Goal: Find specific page/section: Find specific page/section

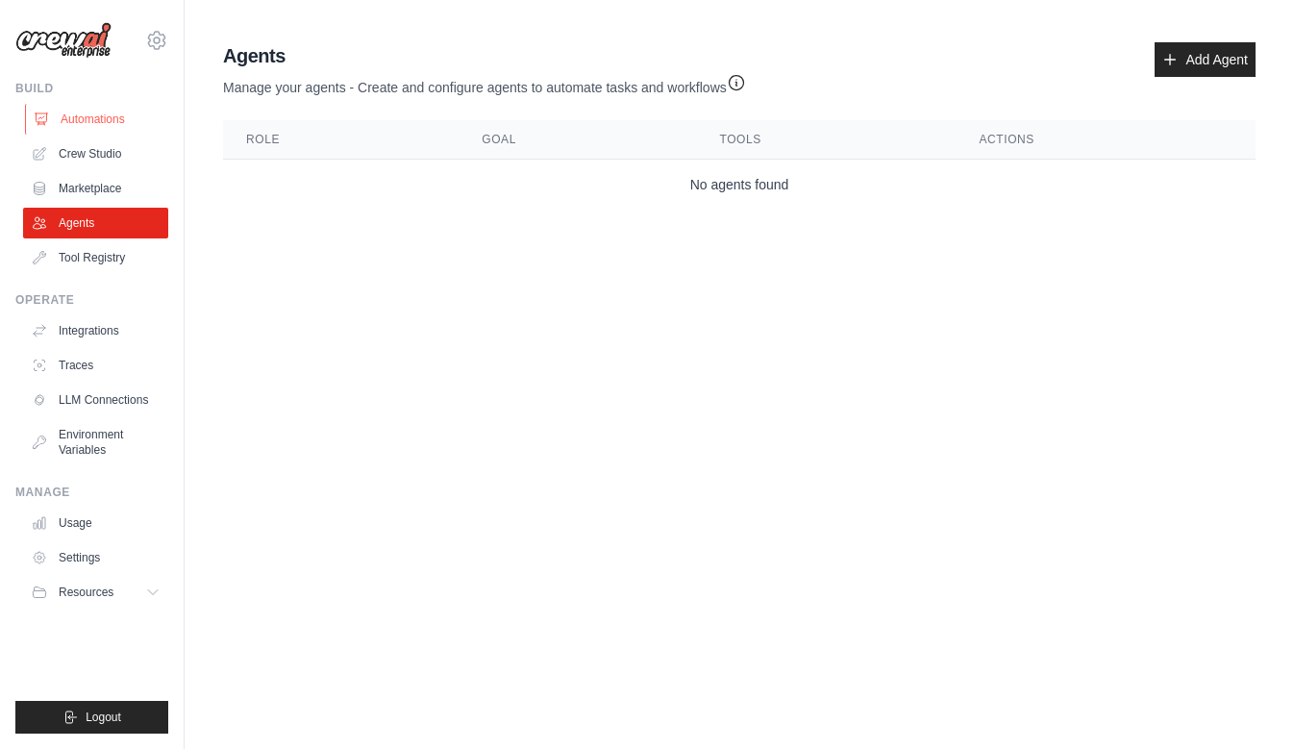
click at [102, 126] on link "Automations" at bounding box center [97, 119] width 145 height 31
click at [98, 125] on link "Automations" at bounding box center [97, 119] width 145 height 31
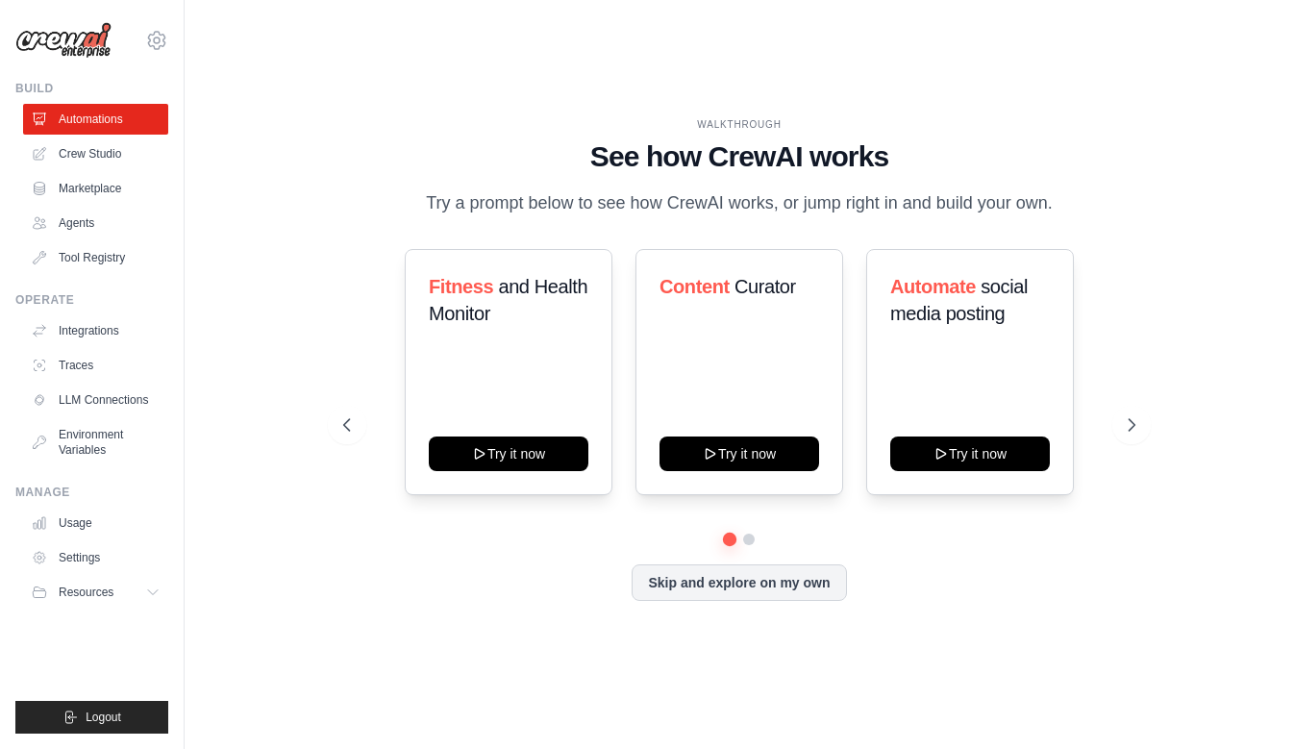
click at [96, 156] on link "Crew Studio" at bounding box center [95, 153] width 145 height 31
